Goal: Information Seeking & Learning: Learn about a topic

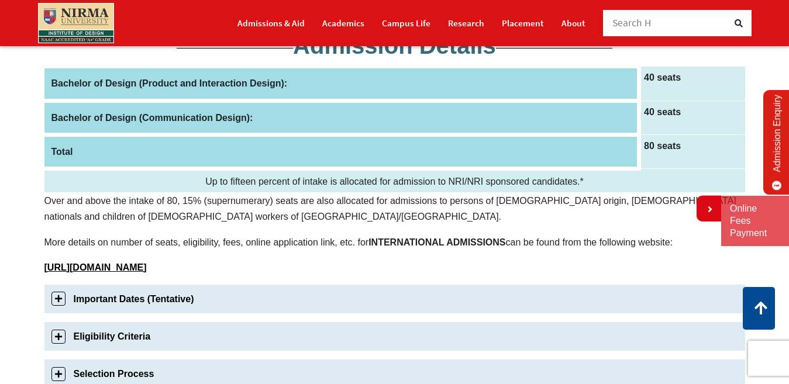
scroll to position [175, 0]
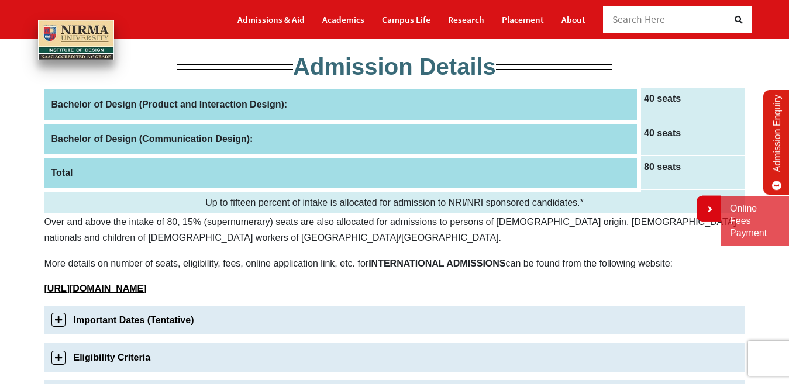
click at [431, 108] on th "Bachelor of Design (Product and Interaction Design):" at bounding box center [341, 105] width 595 height 34
click at [674, 108] on td "40 seats" at bounding box center [692, 105] width 106 height 34
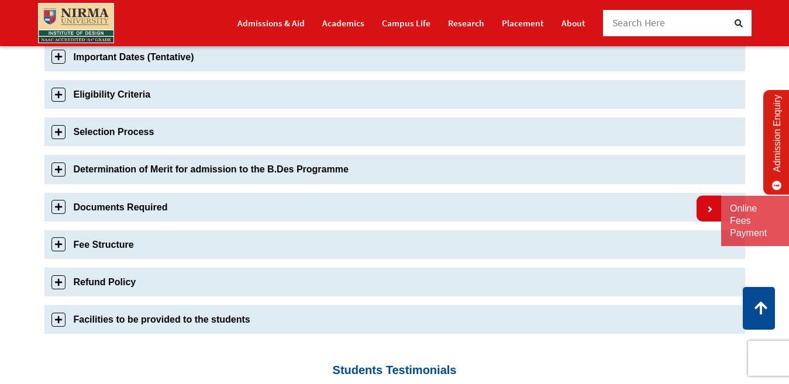
scroll to position [468, 0]
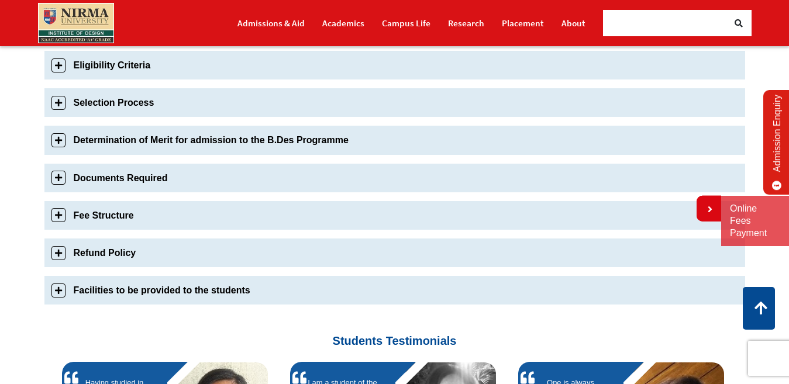
click at [255, 167] on link "Documents Required" at bounding box center [394, 178] width 701 height 29
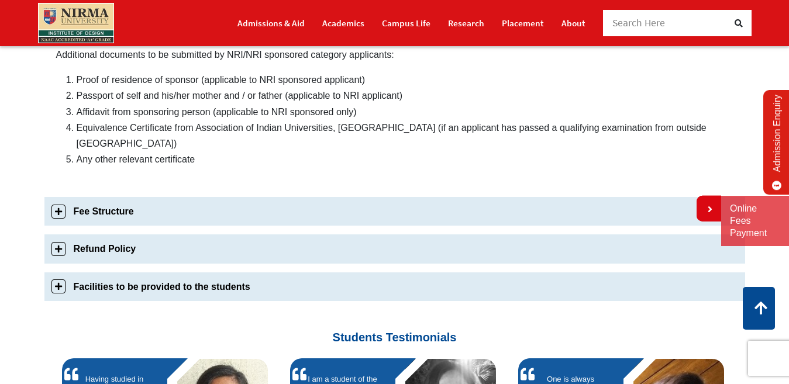
scroll to position [760, 0]
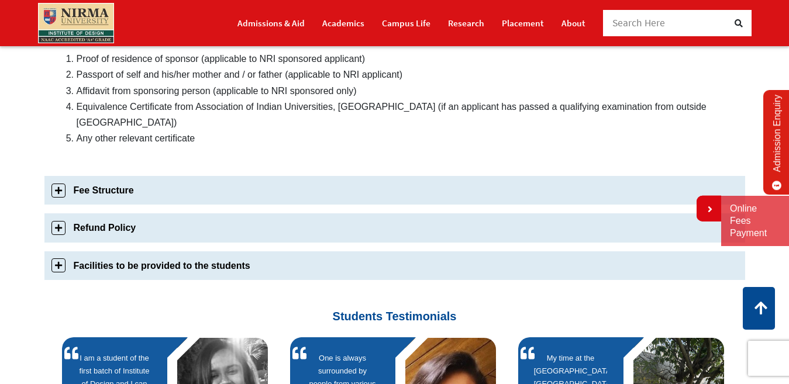
click at [255, 176] on link "Fee Structure" at bounding box center [394, 190] width 701 height 29
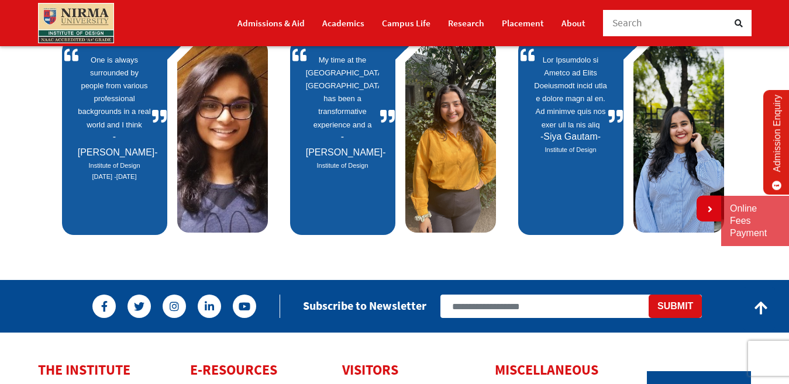
scroll to position [1008, 0]
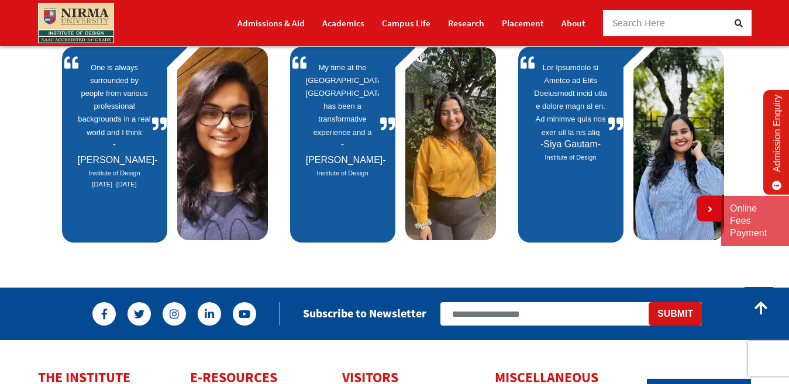
click at [696, 207] on link at bounding box center [708, 209] width 25 height 26
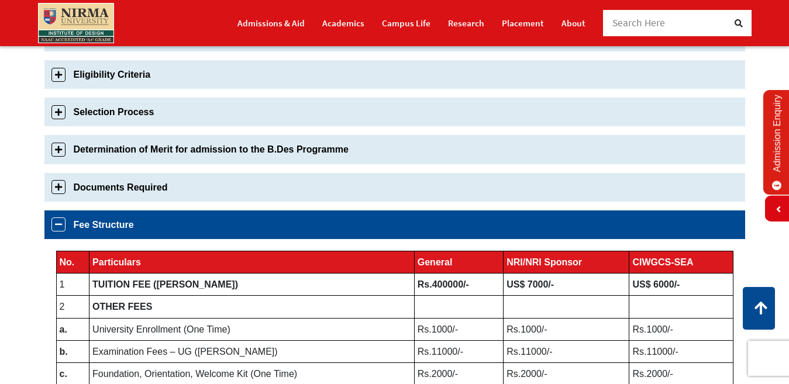
scroll to position [423, 0]
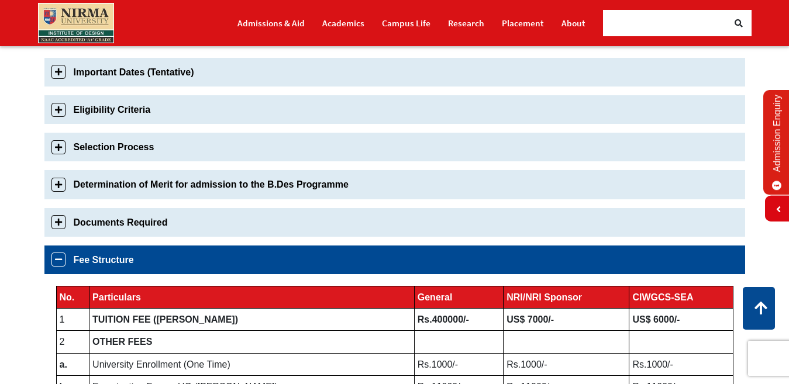
click at [229, 153] on link "Selection Process" at bounding box center [394, 147] width 701 height 29
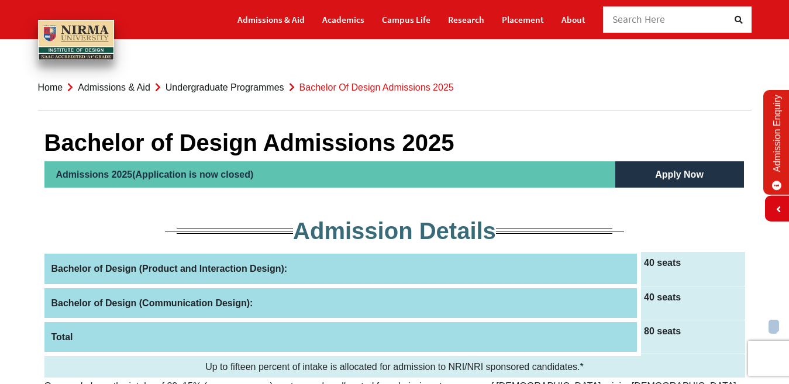
scroll to position [0, 0]
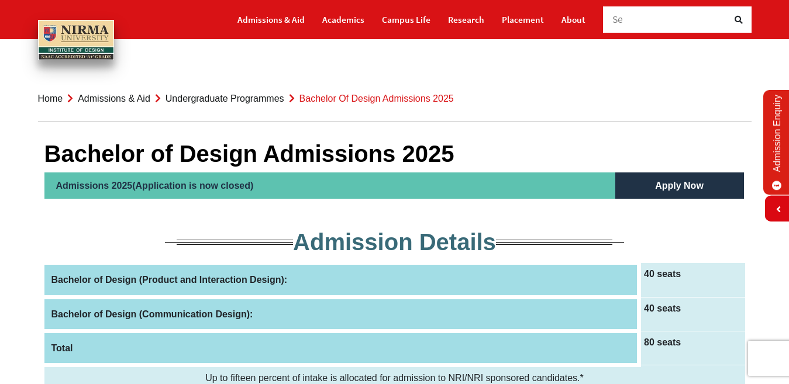
click at [106, 96] on link "Admissions & Aid" at bounding box center [114, 99] width 73 height 10
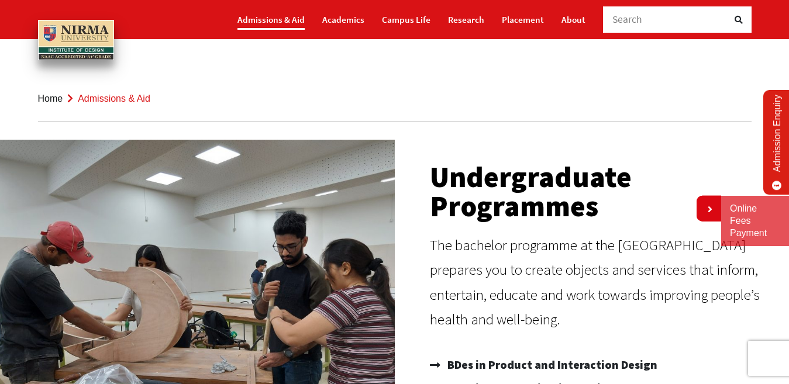
click at [270, 22] on link "Admissions & Aid" at bounding box center [270, 19] width 67 height 20
click at [277, 24] on link "Admissions & Aid" at bounding box center [270, 19] width 67 height 20
